Goal: Information Seeking & Learning: Learn about a topic

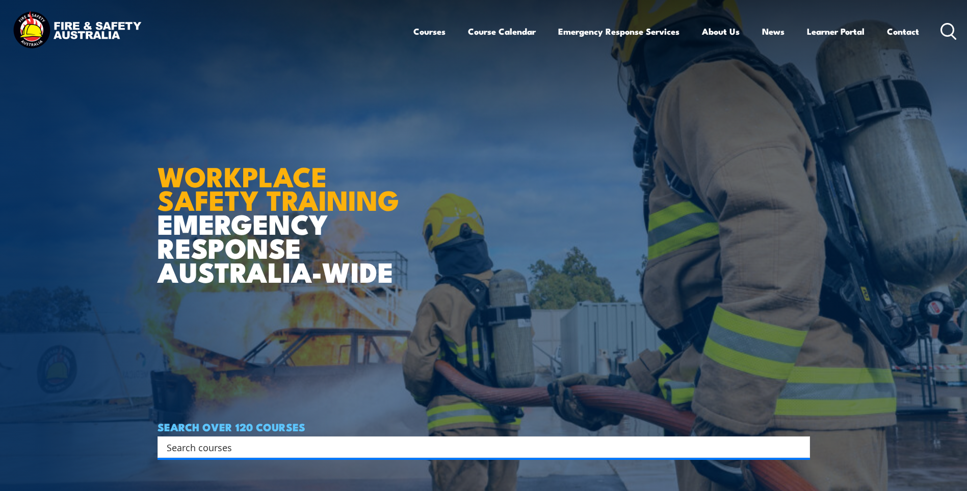
click at [358, 442] on input "Search input" at bounding box center [477, 446] width 621 height 15
type input "hlt21020"
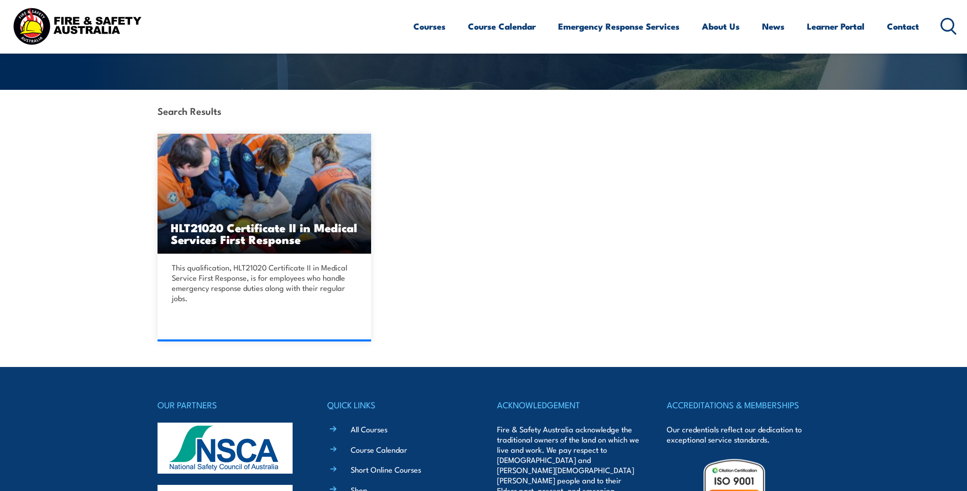
scroll to position [204, 0]
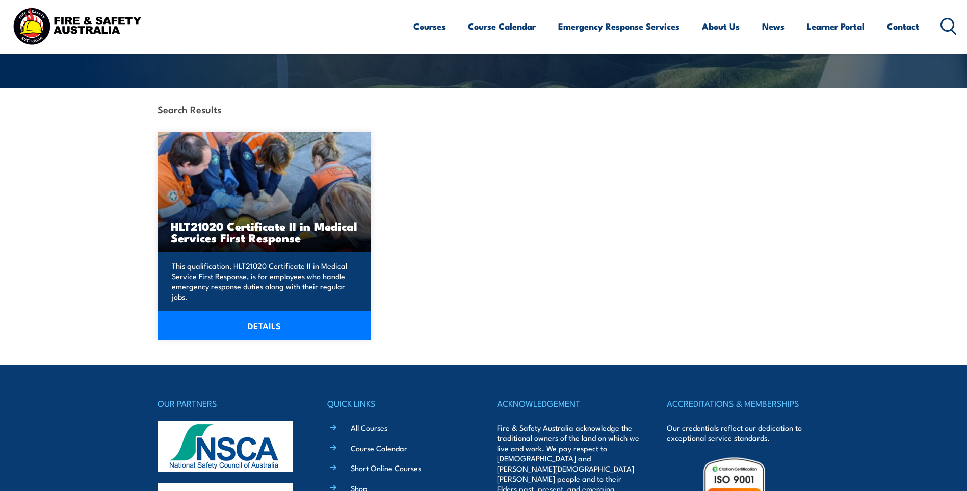
click at [258, 160] on img at bounding box center [265, 192] width 214 height 120
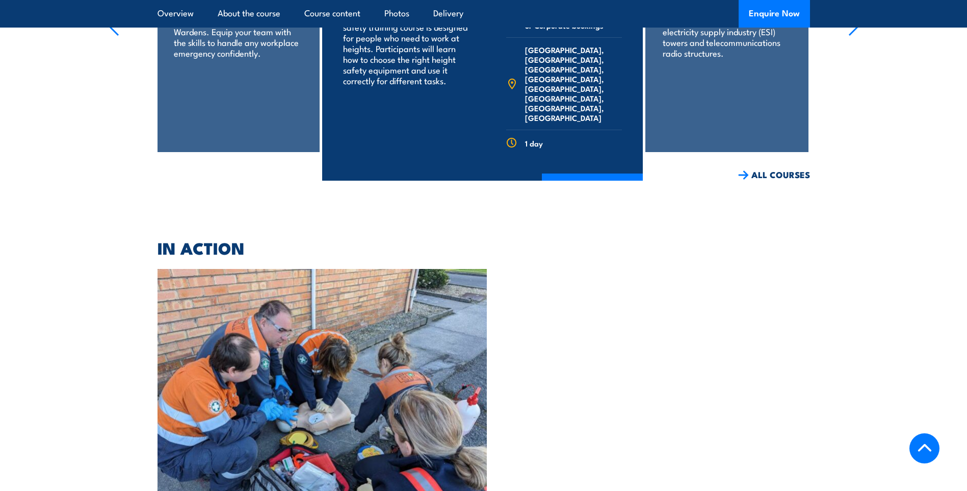
scroll to position [1836, 0]
